Goal: Information Seeking & Learning: Learn about a topic

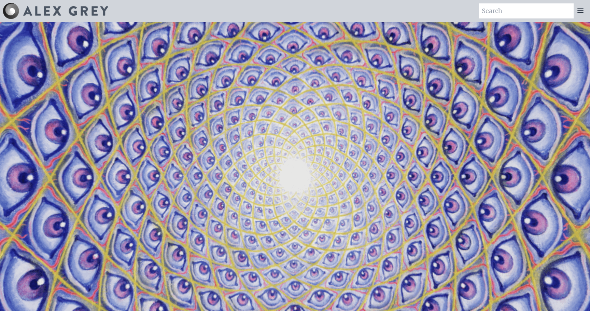
click at [582, 14] on icon at bounding box center [580, 10] width 8 height 8
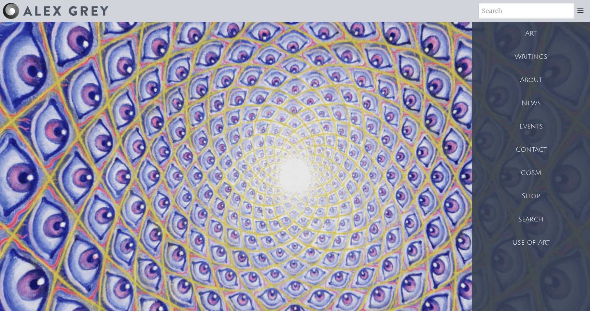
click at [534, 36] on div "Art" at bounding box center [531, 33] width 118 height 23
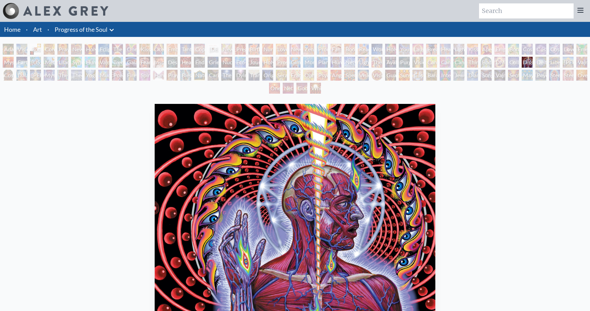
scroll to position [88, 0]
